Goal: Information Seeking & Learning: Learn about a topic

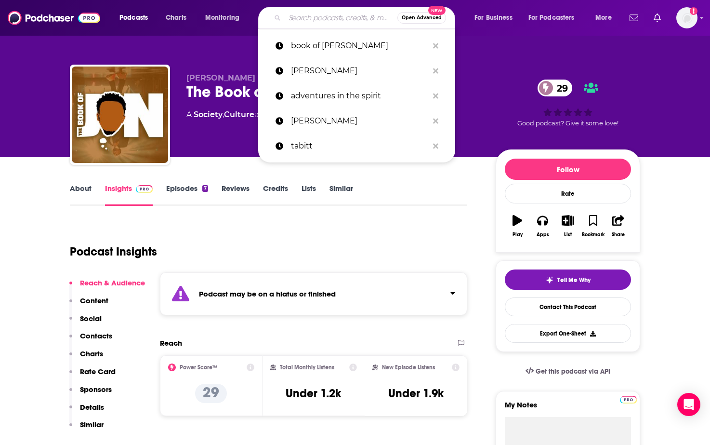
type input "c"
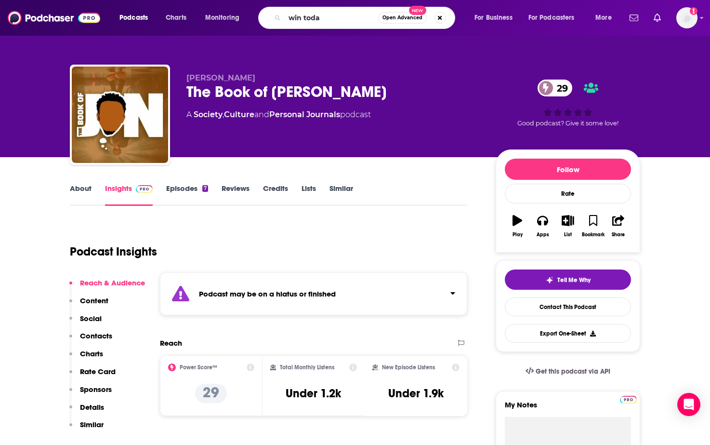
type input "win [DATE]"
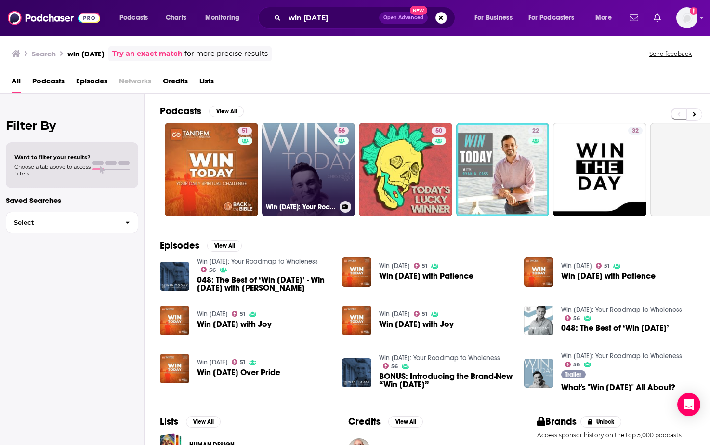
click at [310, 185] on link "56 Win [DATE]: Your Roadmap to Wholeness" at bounding box center [308, 169] width 93 height 93
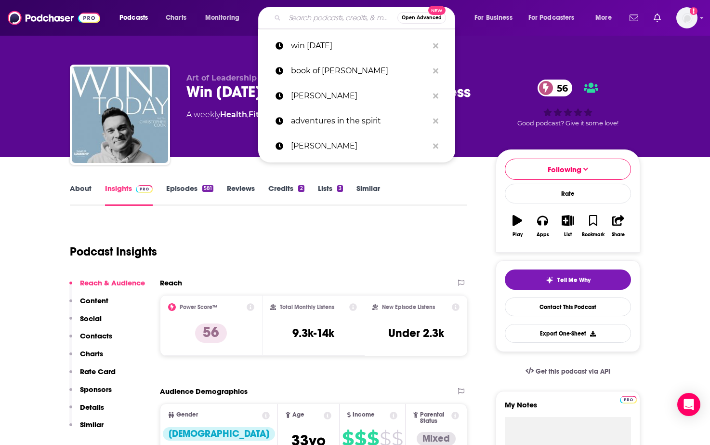
click at [327, 14] on input "Search podcasts, credits, & more..." at bounding box center [341, 17] width 113 height 15
paste input "Ice Cream with Authors,"
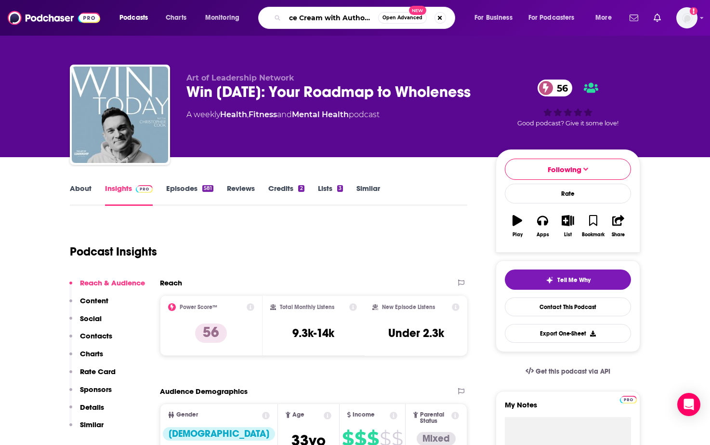
type input "Ice Cream with Authors,"
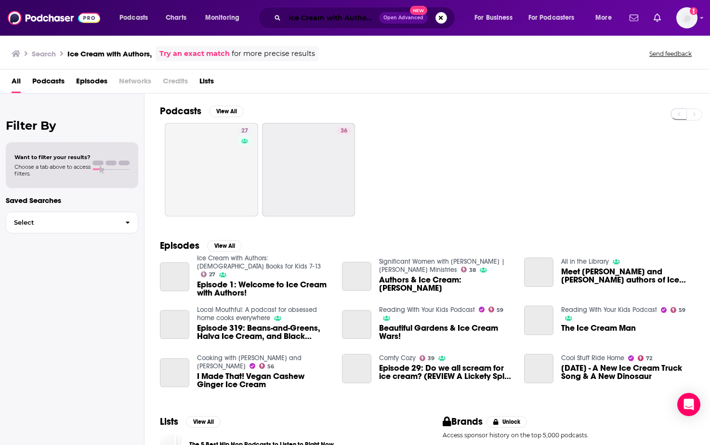
click at [375, 19] on input "Ice Cream with Authors," at bounding box center [332, 17] width 94 height 15
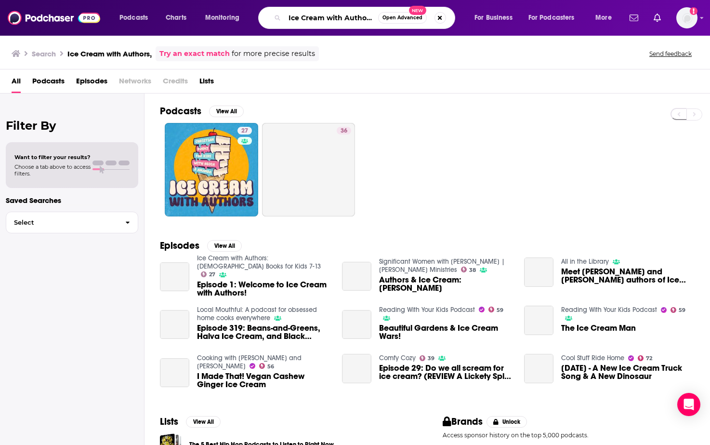
click at [374, 18] on input "Ice Cream with Authors," at bounding box center [331, 17] width 93 height 15
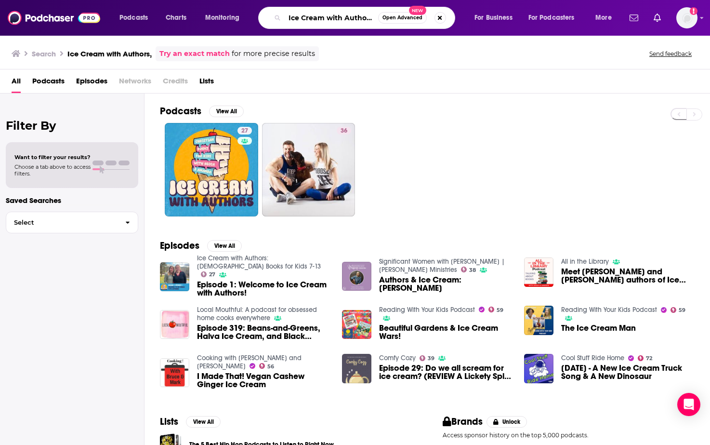
click at [372, 19] on input "Ice Cream with Authors," at bounding box center [331, 17] width 93 height 15
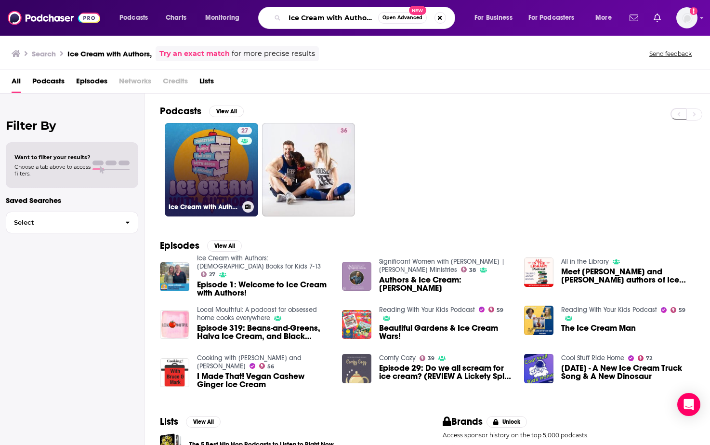
type input "Ice Cream with Authors"
click at [212, 159] on link "27 Ice Cream with Authors: [DEMOGRAPHIC_DATA] Books for Kids 7-13" at bounding box center [211, 169] width 93 height 93
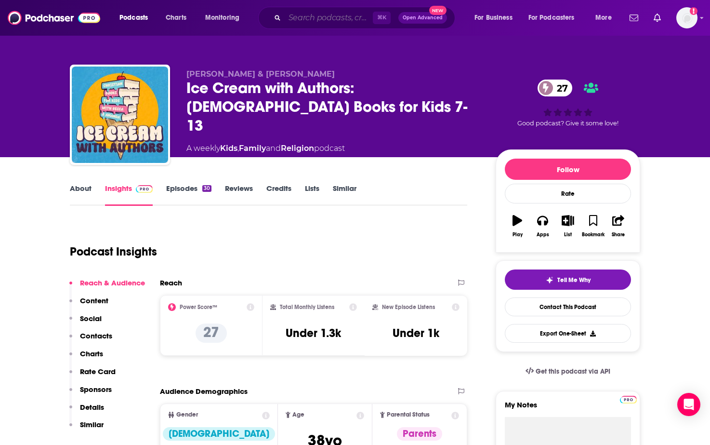
click at [317, 21] on input "Search podcasts, credits, & more..." at bounding box center [329, 17] width 88 height 15
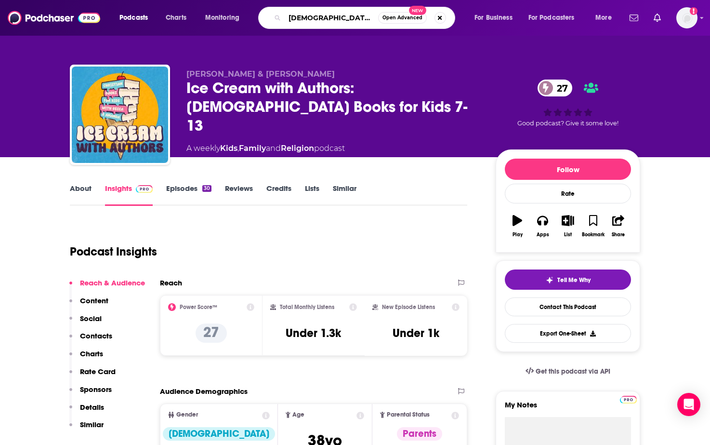
type input "[DEMOGRAPHIC_DATA][PERSON_NAME]"
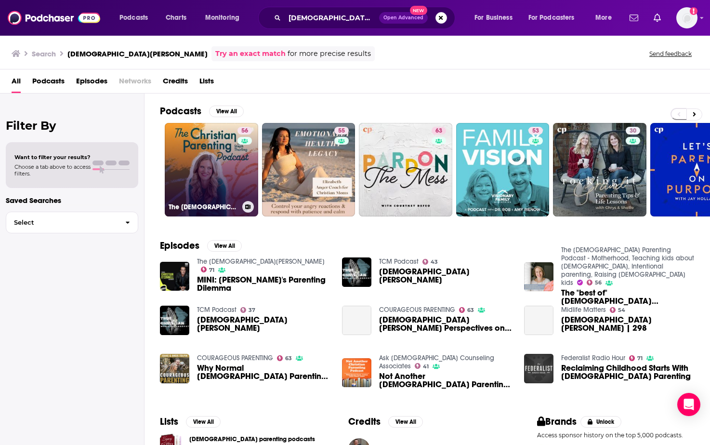
click at [231, 176] on link "56 The [DEMOGRAPHIC_DATA] Parenting Podcast - Motherhood, Teaching kids about […" at bounding box center [211, 169] width 93 height 93
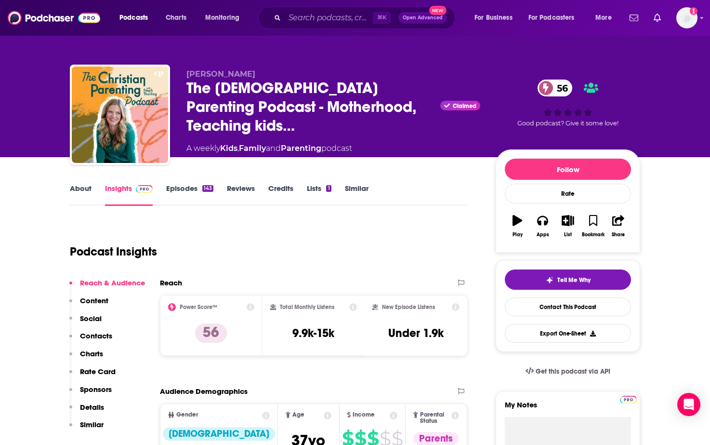
click at [184, 184] on link "Episodes 143" at bounding box center [189, 195] width 47 height 22
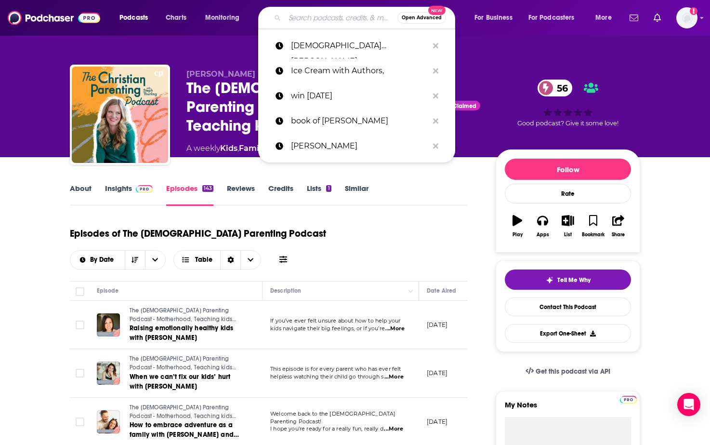
click at [362, 15] on input "Search podcasts, credits, & more..." at bounding box center [341, 17] width 113 height 15
paste input "The Messy Family podcast"
type input "The Messy Family podcast"
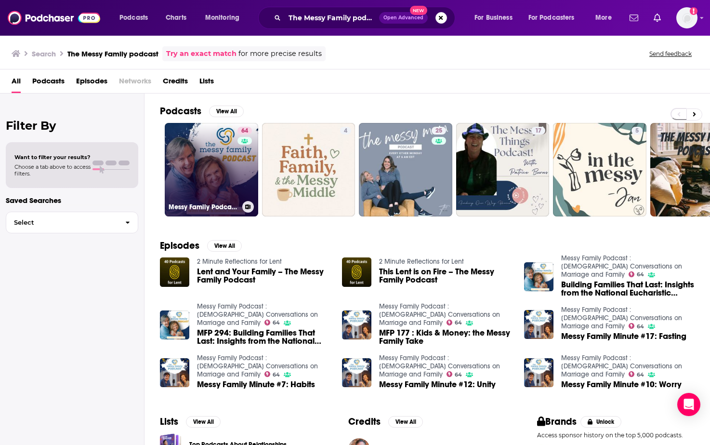
click at [214, 189] on link "64 Messy Family Podcast : [DEMOGRAPHIC_DATA] Conversations on Marriage and Fami…" at bounding box center [211, 169] width 93 height 93
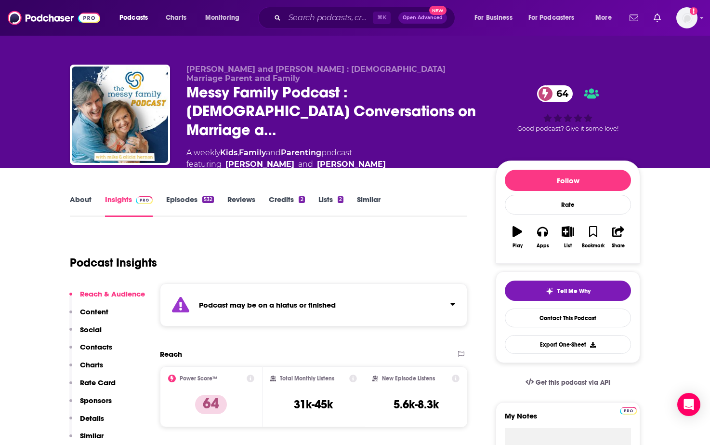
click at [183, 195] on link "Episodes 532" at bounding box center [190, 206] width 48 height 22
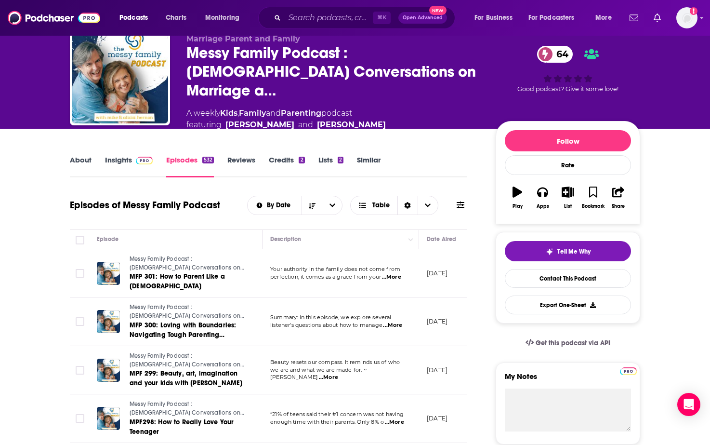
scroll to position [18, 0]
